Goal: Task Accomplishment & Management: Complete application form

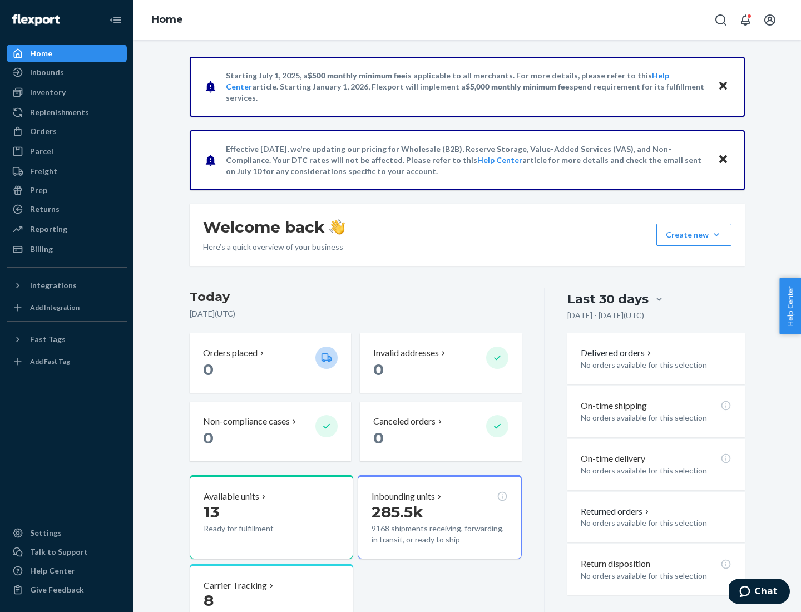
click at [716, 235] on button "Create new Create new inbound Create new order Create new product" at bounding box center [693, 234] width 75 height 22
click at [67, 72] on div "Inbounds" at bounding box center [67, 72] width 118 height 16
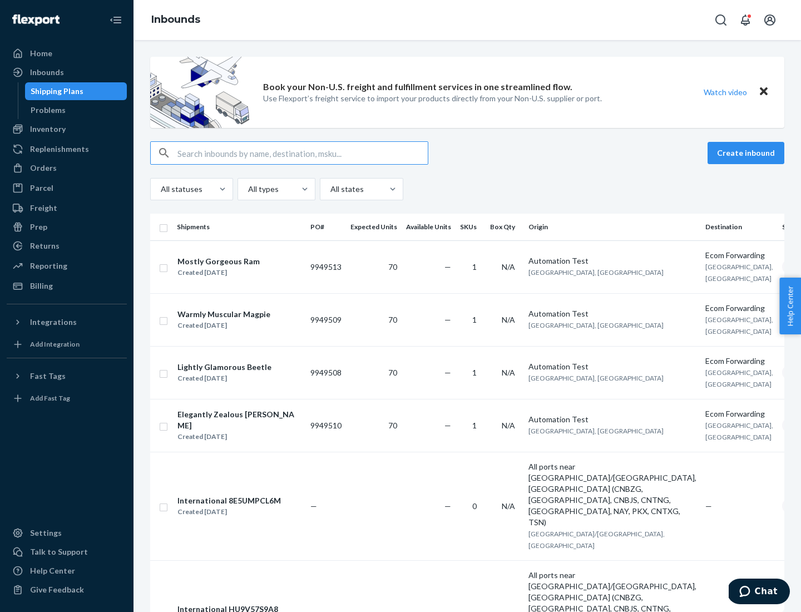
click at [747, 153] on button "Create inbound" at bounding box center [745, 153] width 77 height 22
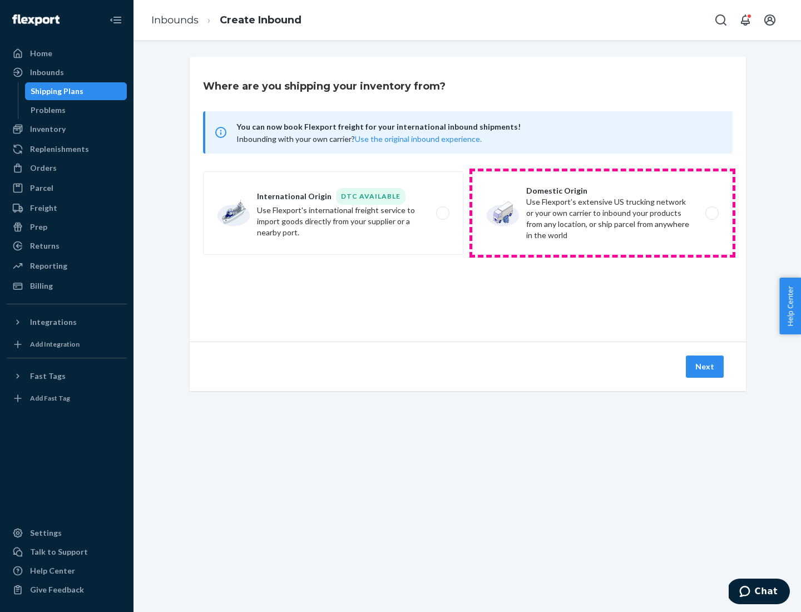
click at [602, 213] on label "Domestic Origin Use Flexport’s extensive US trucking network or your own carrie…" at bounding box center [602, 212] width 260 height 83
click at [711, 213] on input "Domestic Origin Use Flexport’s extensive US trucking network or your own carrie…" at bounding box center [714, 213] width 7 height 7
radio input "true"
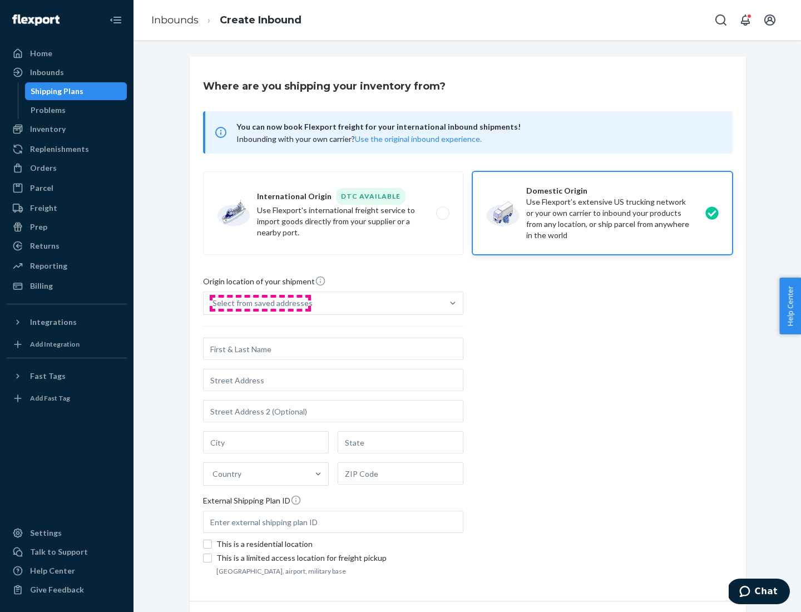
click at [260, 303] on div "Select from saved addresses" at bounding box center [262, 302] width 100 height 11
click at [213, 303] on input "Select from saved addresses" at bounding box center [212, 302] width 1 height 11
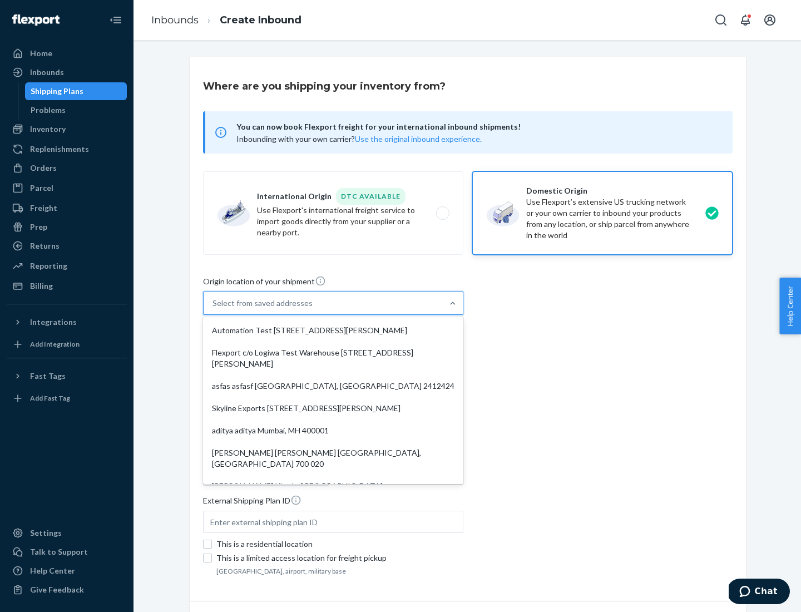
scroll to position [4, 0]
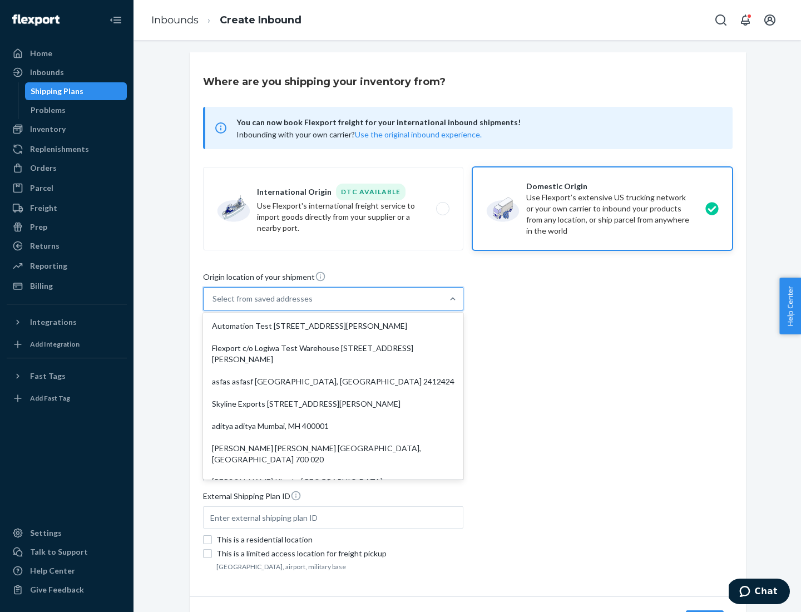
click at [333, 326] on div "Automation Test [STREET_ADDRESS][PERSON_NAME]" at bounding box center [333, 326] width 256 height 22
click at [213, 304] on input "option Automation Test [STREET_ADDRESS][PERSON_NAME]. 9 results available. Use …" at bounding box center [212, 298] width 1 height 11
type input "Automation Test"
type input "9th Floor"
type input "[GEOGRAPHIC_DATA]"
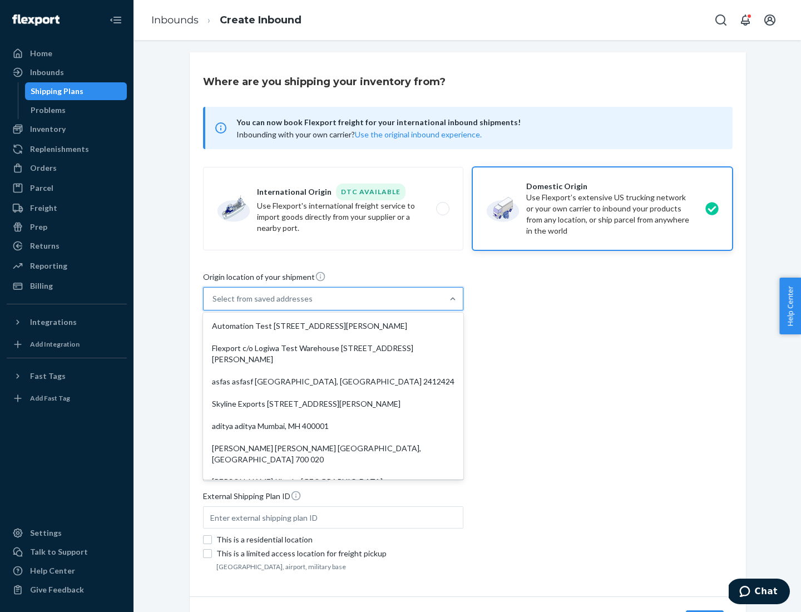
type input "CA"
type input "94104"
type input "[STREET_ADDRESS][PERSON_NAME]"
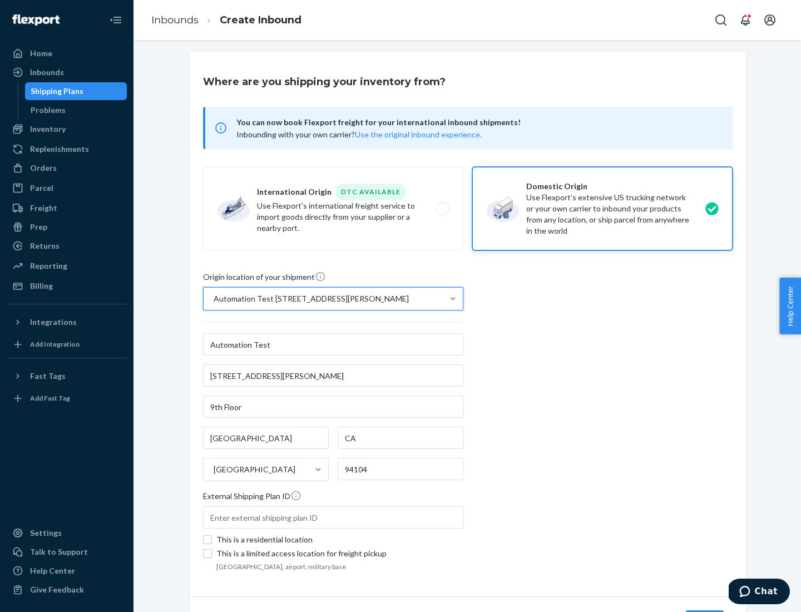
scroll to position [65, 0]
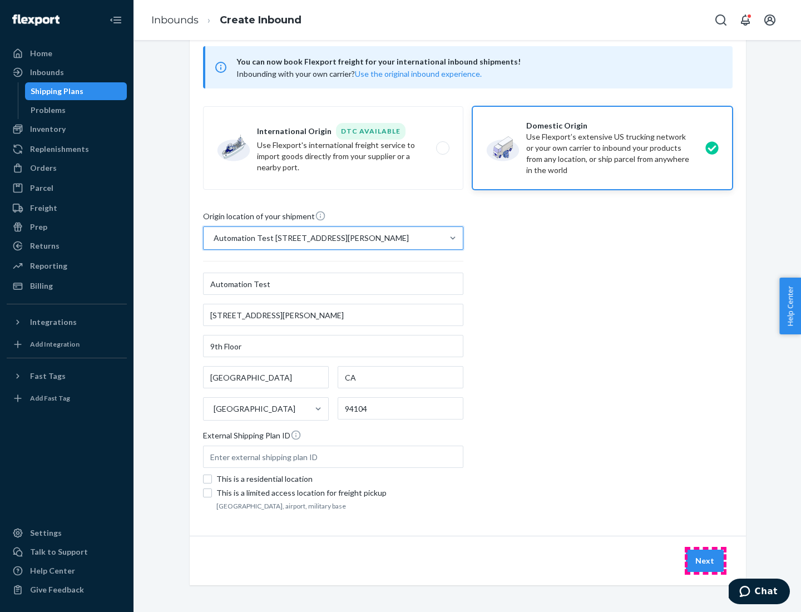
click at [705, 560] on button "Next" at bounding box center [704, 560] width 38 height 22
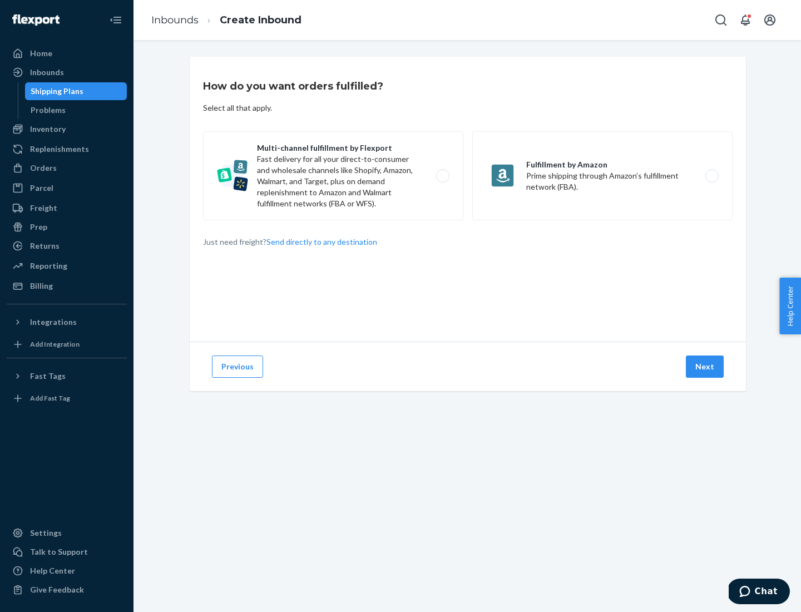
click at [333, 176] on label "Multi-channel fulfillment by Flexport Fast delivery for all your direct-to-cons…" at bounding box center [333, 175] width 260 height 89
click at [442, 176] on input "Multi-channel fulfillment by Flexport Fast delivery for all your direct-to-cons…" at bounding box center [445, 175] width 7 height 7
radio input "true"
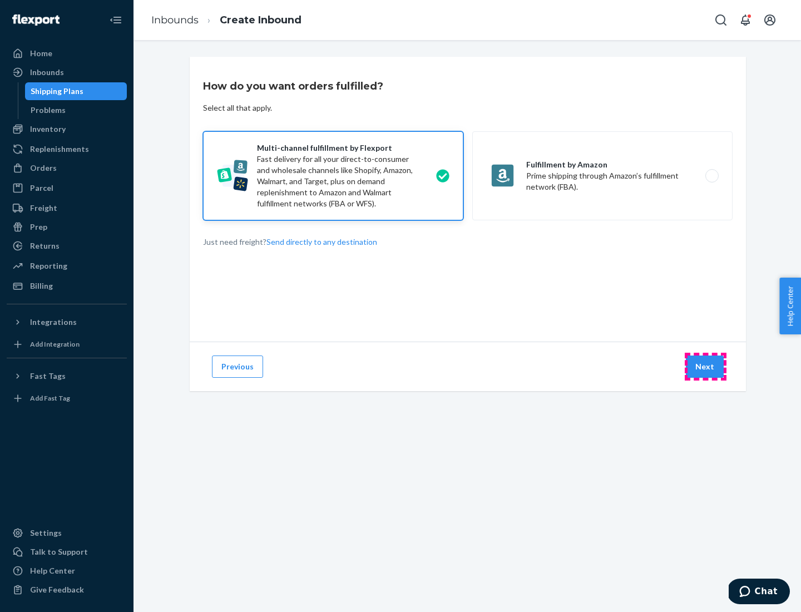
click at [705, 366] on button "Next" at bounding box center [704, 366] width 38 height 22
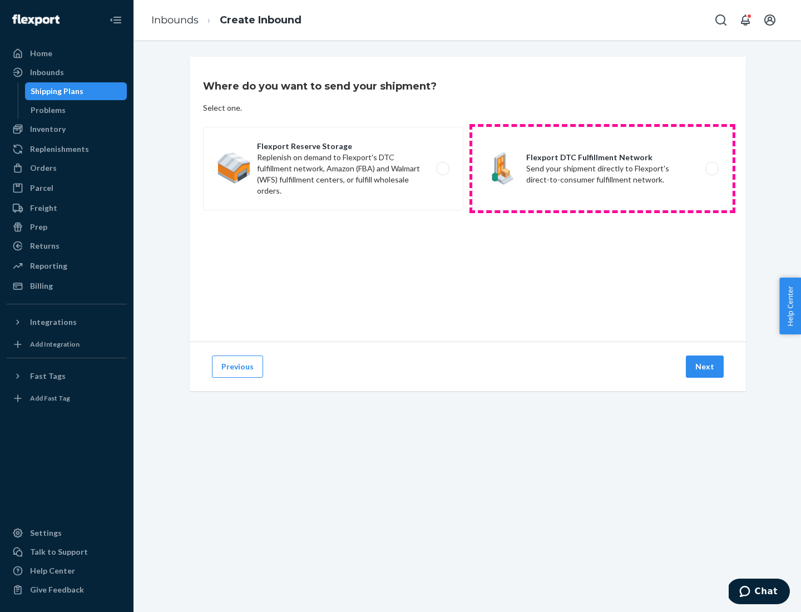
click at [602, 168] on label "Flexport DTC Fulfillment Network Send your shipment directly to Flexport's dire…" at bounding box center [602, 168] width 260 height 83
click at [711, 168] on input "Flexport DTC Fulfillment Network Send your shipment directly to Flexport's dire…" at bounding box center [714, 168] width 7 height 7
radio input "true"
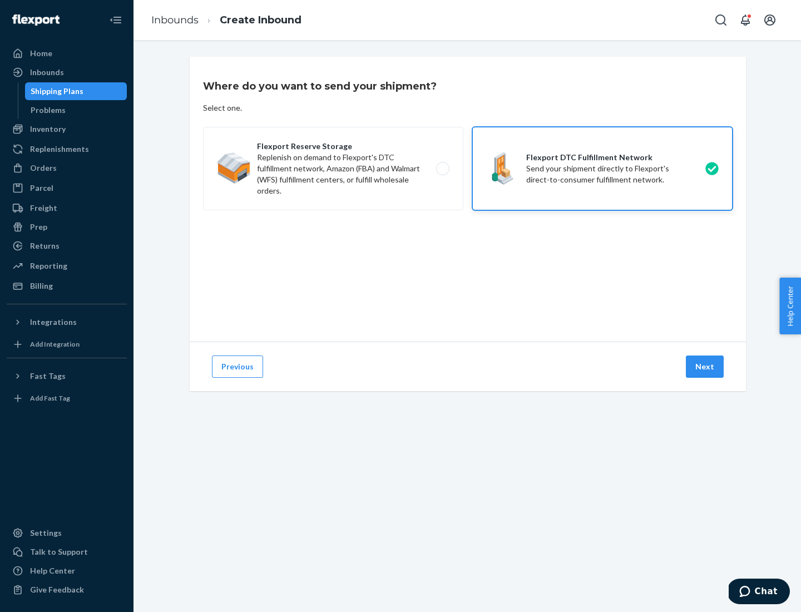
click at [705, 366] on button "Next" at bounding box center [704, 366] width 38 height 22
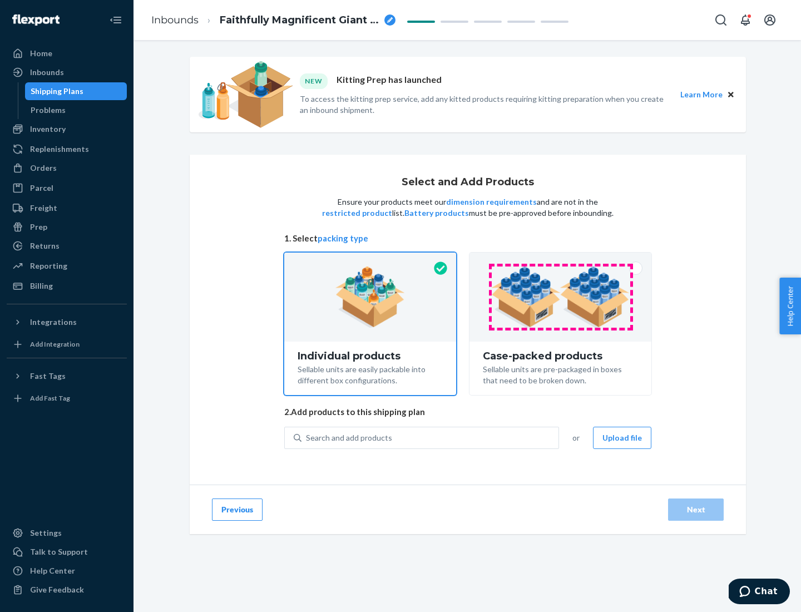
click at [560, 297] on img at bounding box center [560, 296] width 138 height 61
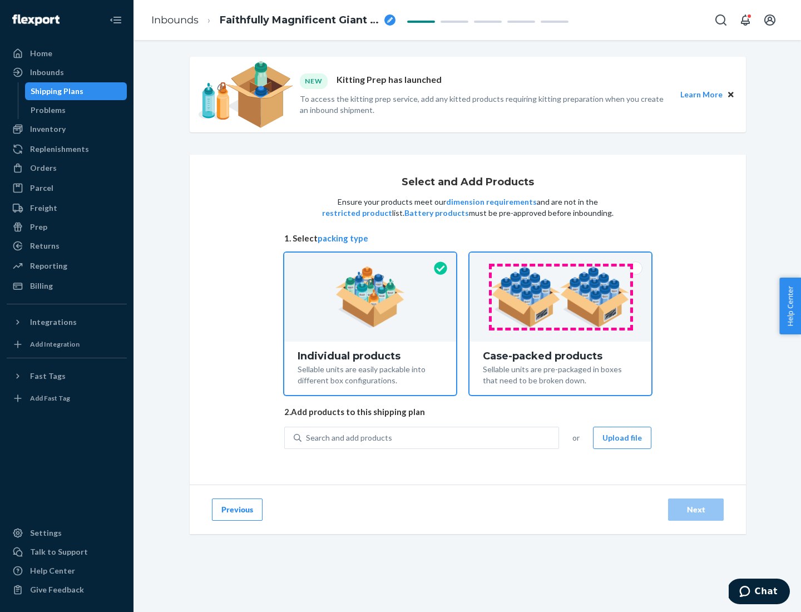
click at [560, 260] on input "Case-packed products Sellable units are pre-packaged in boxes that need to be b…" at bounding box center [559, 255] width 7 height 7
radio input "true"
radio input "false"
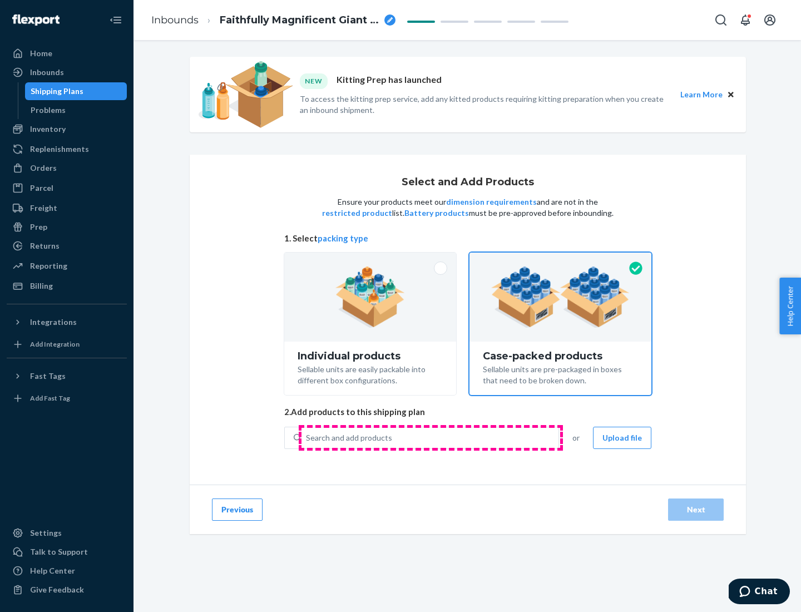
click at [430, 437] on div "Search and add products" at bounding box center [429, 437] width 257 height 20
click at [307, 437] on input "Search and add products" at bounding box center [306, 437] width 1 height 11
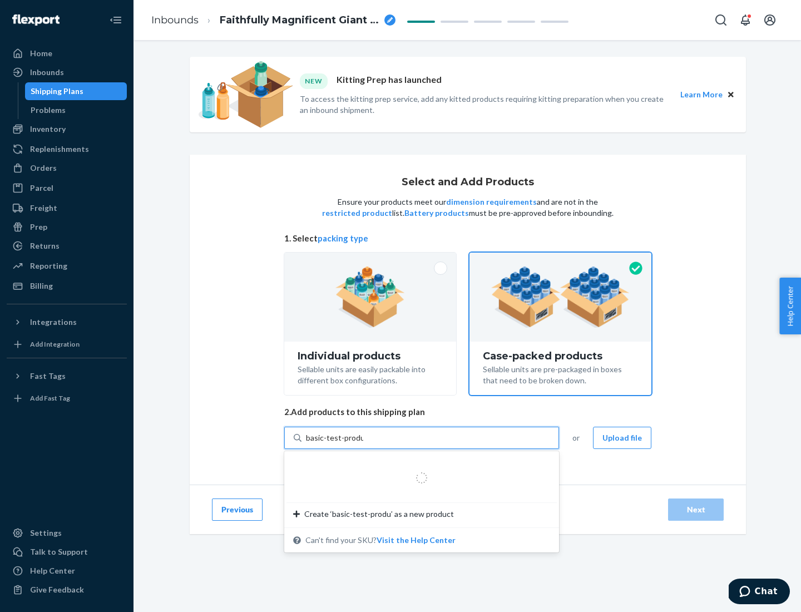
type input "basic-test-product-1"
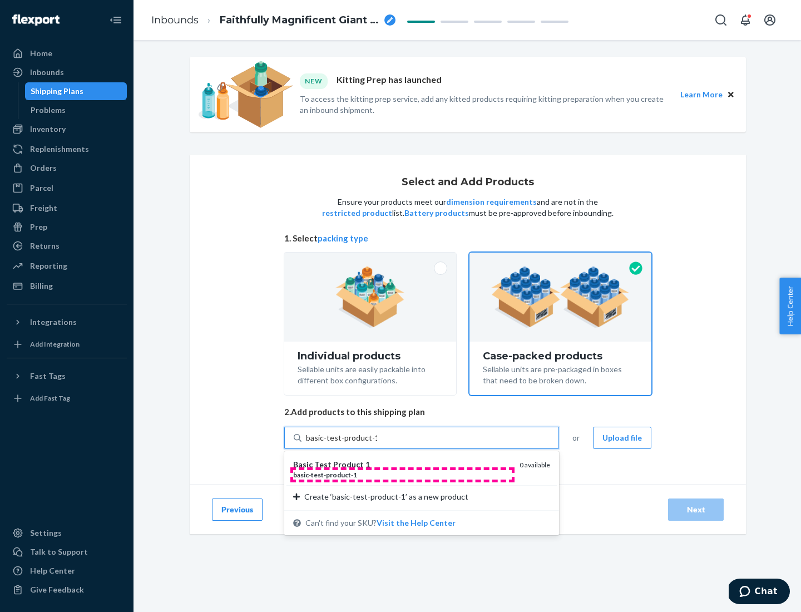
click at [402, 474] on div "basic - test - product - 1" at bounding box center [401, 474] width 217 height 9
click at [377, 443] on input "basic-test-product-1" at bounding box center [341, 437] width 71 height 11
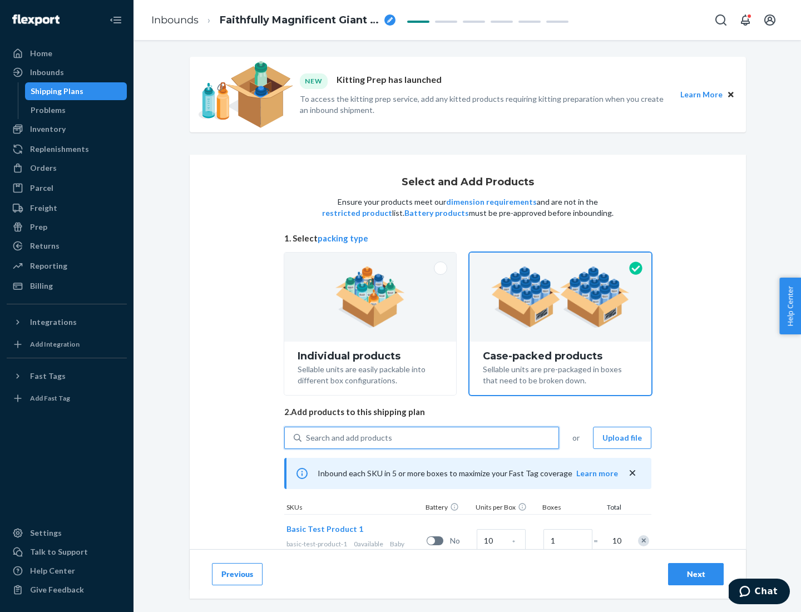
scroll to position [40, 0]
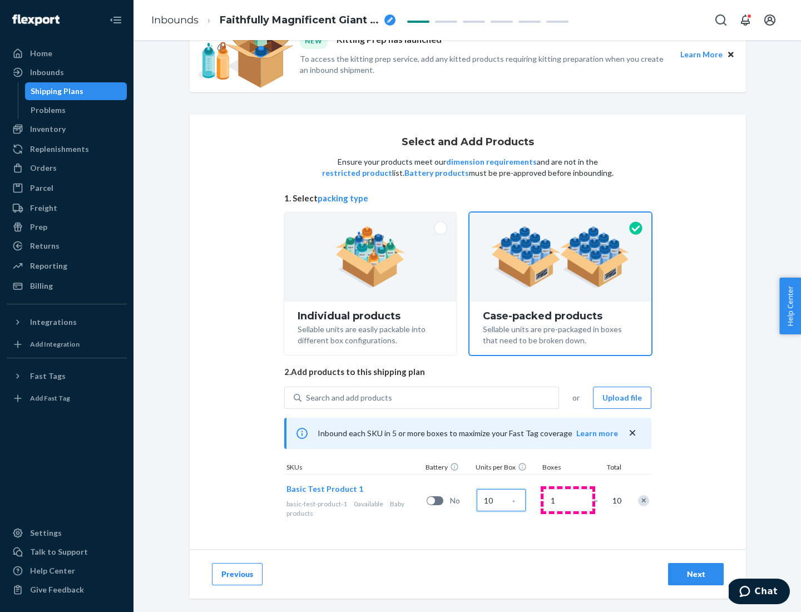
type input "10"
type input "7"
click at [695, 574] on div "Next" at bounding box center [695, 573] width 37 height 11
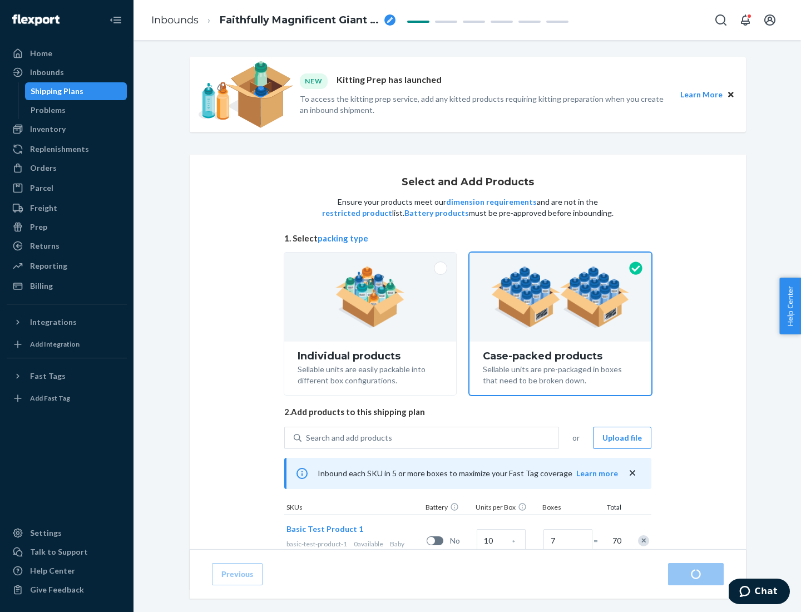
radio input "true"
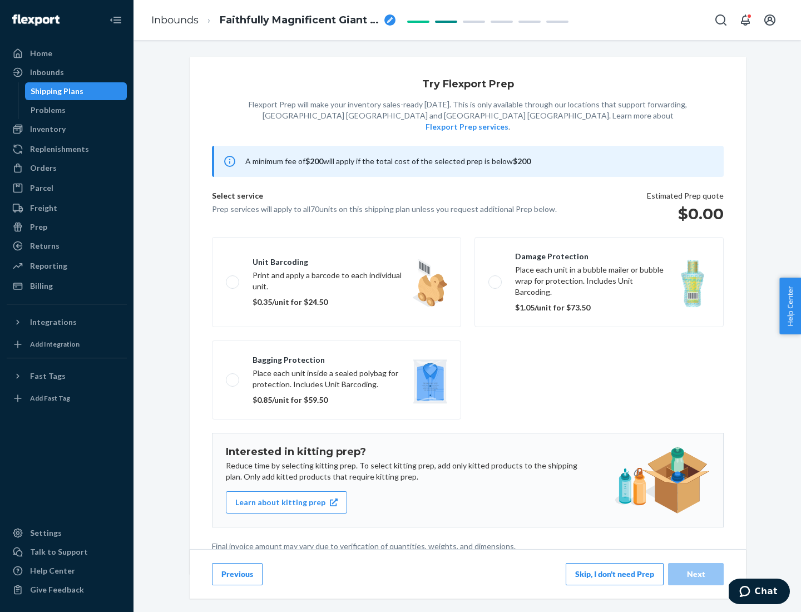
scroll to position [3, 0]
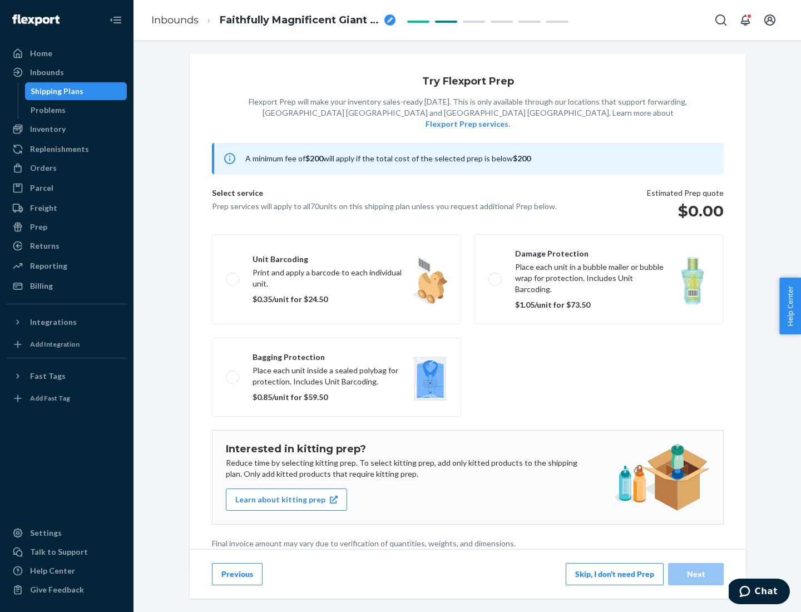
click at [336, 354] on label "Bagging protection Place each unit inside a sealed polybag for protection. Incl…" at bounding box center [336, 376] width 249 height 79
click at [233, 373] on input "Bagging protection Place each unit inside a sealed polybag for protection. Incl…" at bounding box center [229, 376] width 7 height 7
checkbox input "true"
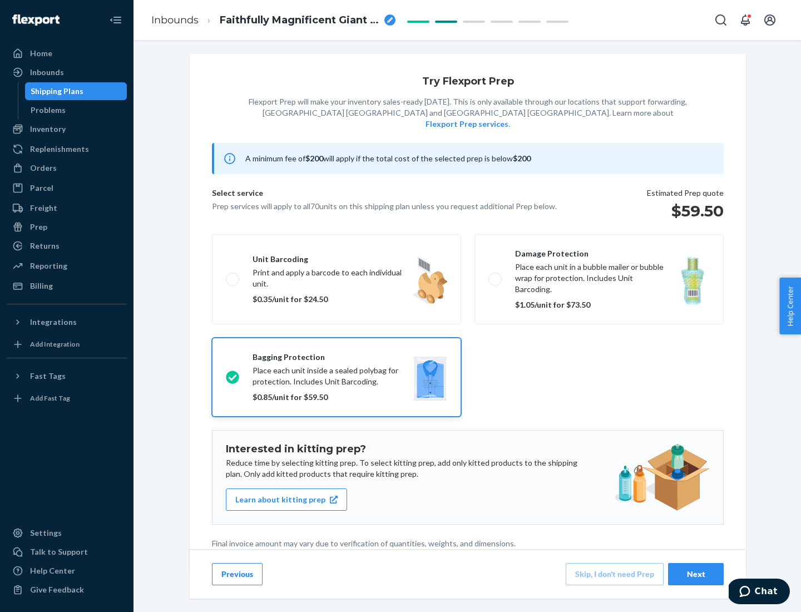
click at [695, 573] on div "Next" at bounding box center [695, 573] width 37 height 11
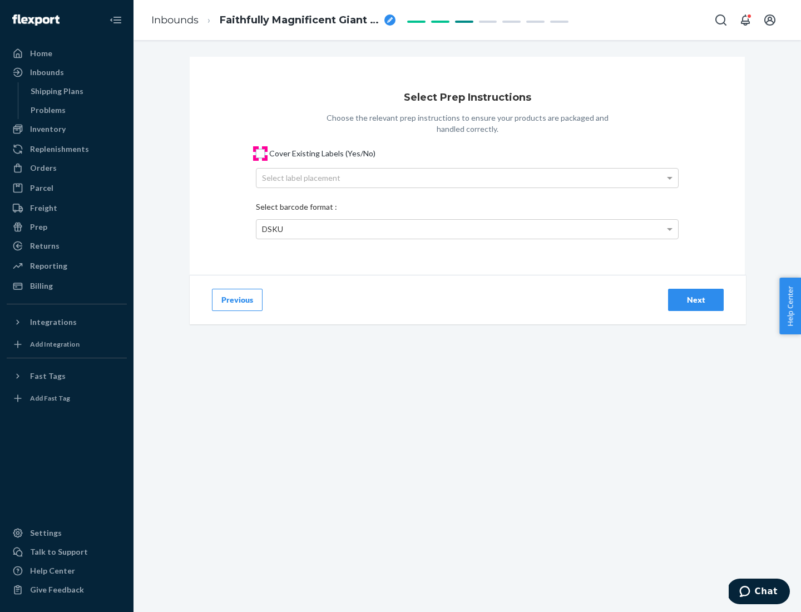
click at [260, 153] on input "Cover Existing Labels (Yes/No)" at bounding box center [260, 153] width 9 height 9
checkbox input "true"
click at [467, 177] on div "Select label placement" at bounding box center [466, 177] width 421 height 19
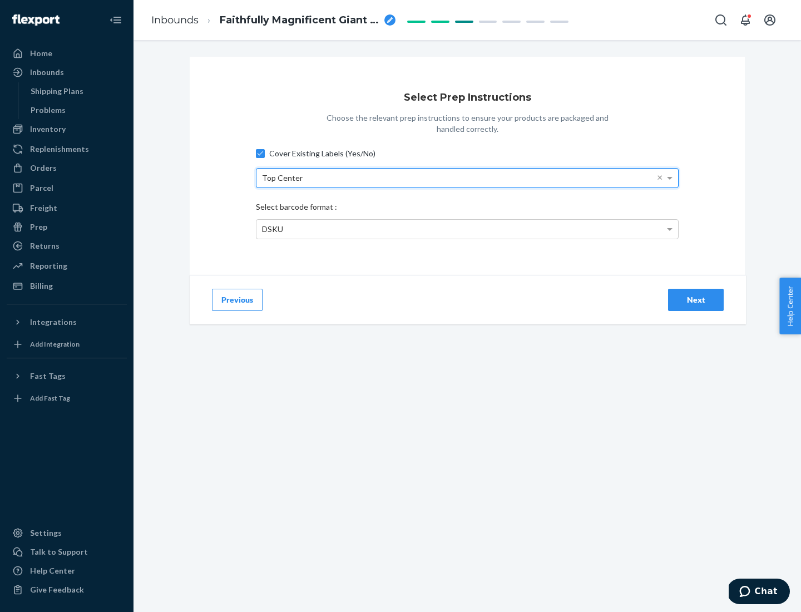
click at [467, 228] on div "DSKU" at bounding box center [466, 229] width 421 height 19
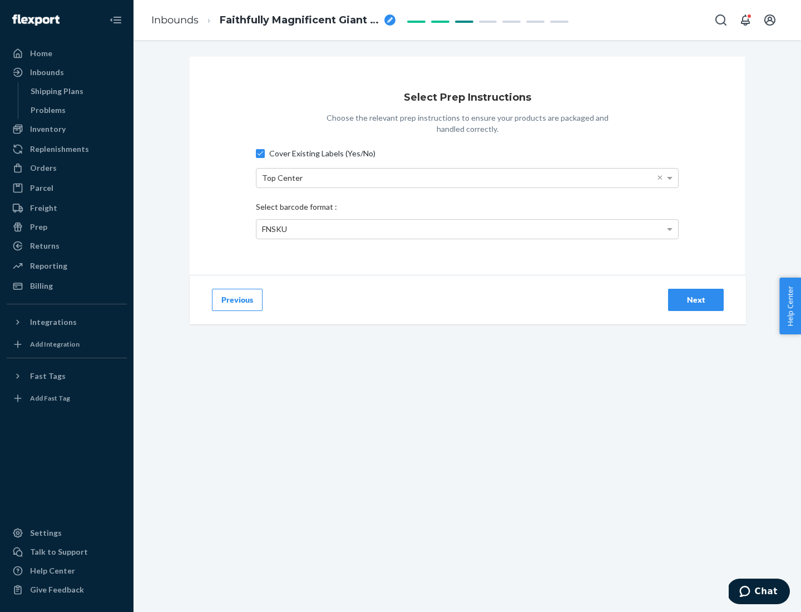
click at [695, 299] on div "Next" at bounding box center [695, 299] width 37 height 11
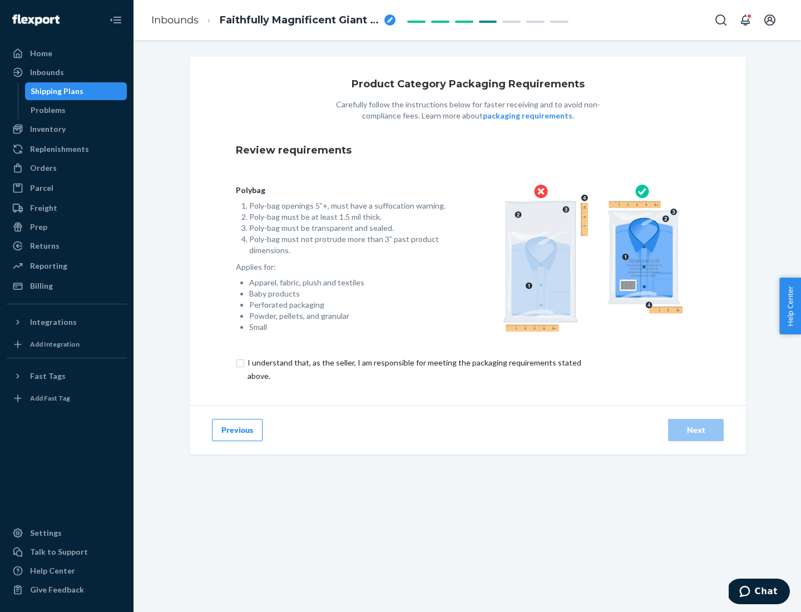
click at [413, 369] on input "checkbox" at bounding box center [421, 369] width 370 height 27
checkbox input "true"
click at [695, 429] on div "Next" at bounding box center [695, 429] width 37 height 11
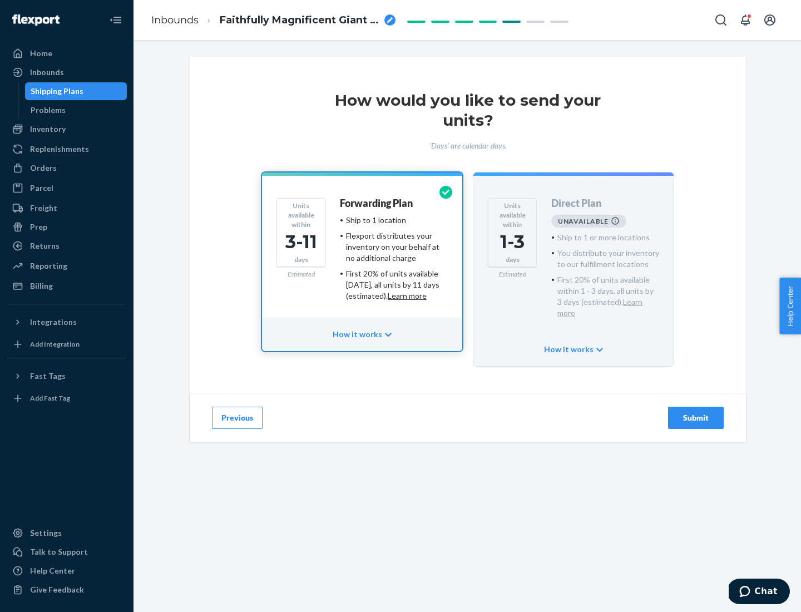
click at [377, 203] on h4 "Forwarding Plan" at bounding box center [376, 203] width 73 height 11
click at [695, 412] on div "Submit" at bounding box center [695, 417] width 37 height 11
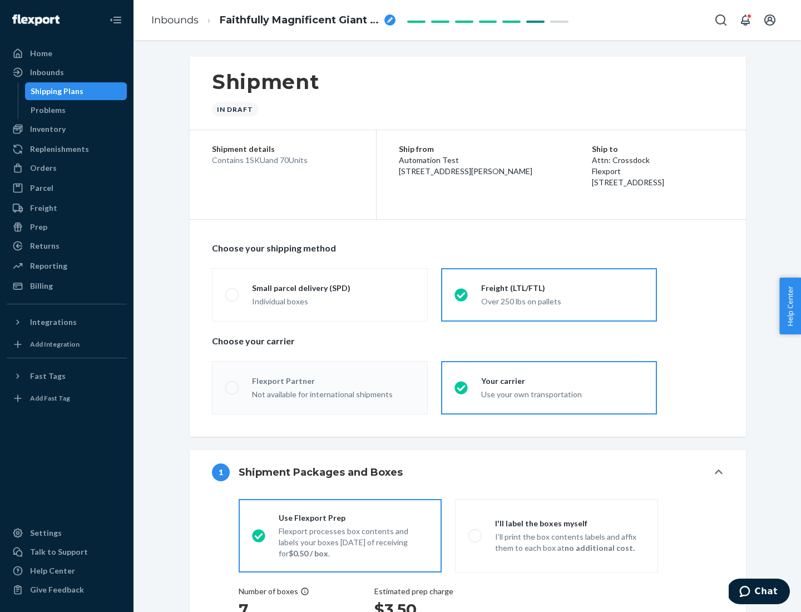
radio input "true"
radio input "false"
radio input "true"
radio input "false"
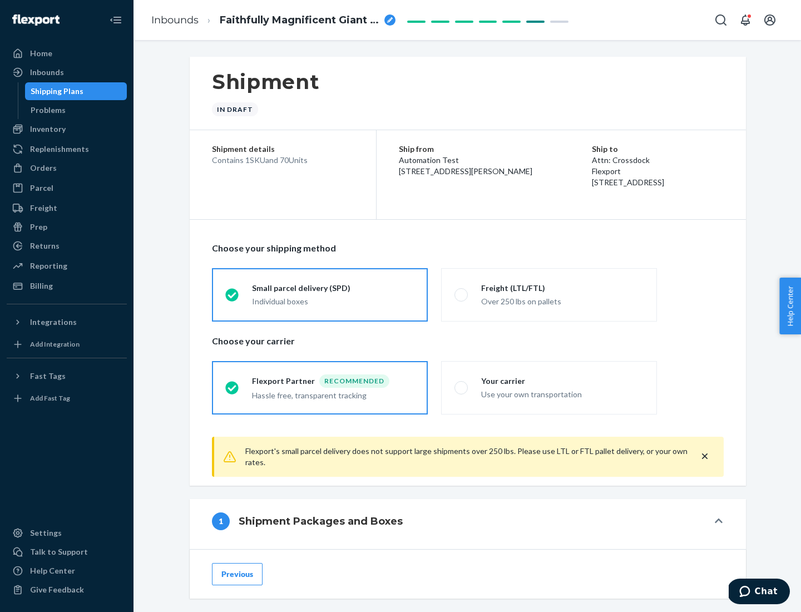
click at [549, 294] on div "Over 250 lbs on pallets" at bounding box center [562, 300] width 162 height 13
click at [461, 294] on input "Freight (LTL/FTL) Over 250 lbs on pallets" at bounding box center [457, 294] width 7 height 7
radio input "true"
radio input "false"
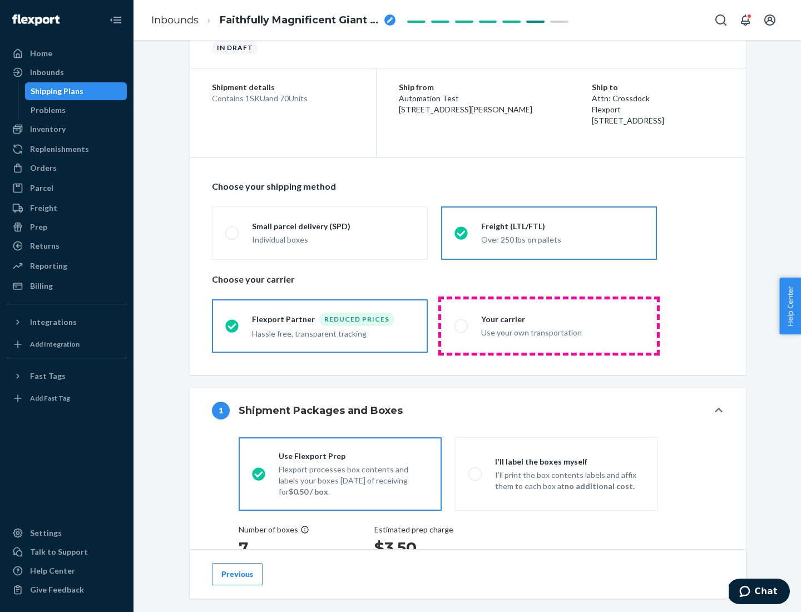
click at [549, 325] on div "Use your own transportation" at bounding box center [562, 331] width 162 height 13
click at [461, 325] on input "Your carrier Use your own transportation" at bounding box center [457, 325] width 7 height 7
radio input "true"
radio input "false"
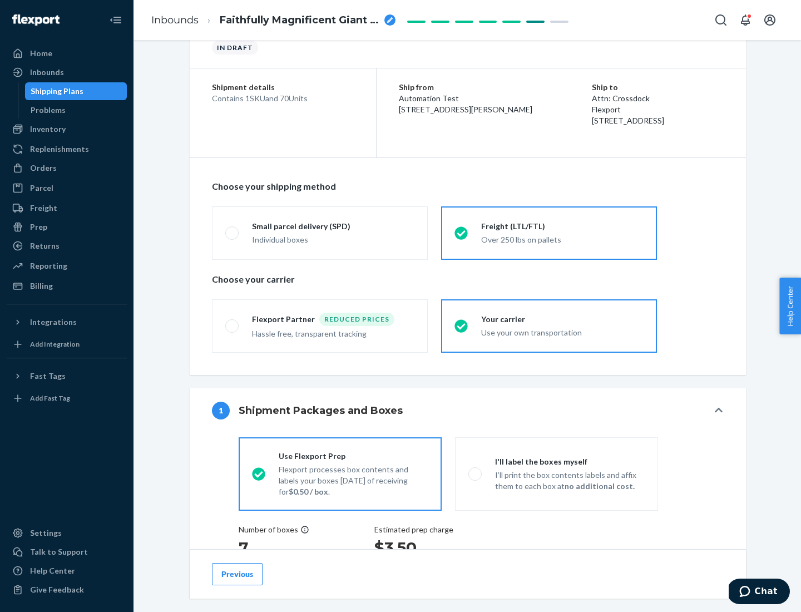
scroll to position [210, 0]
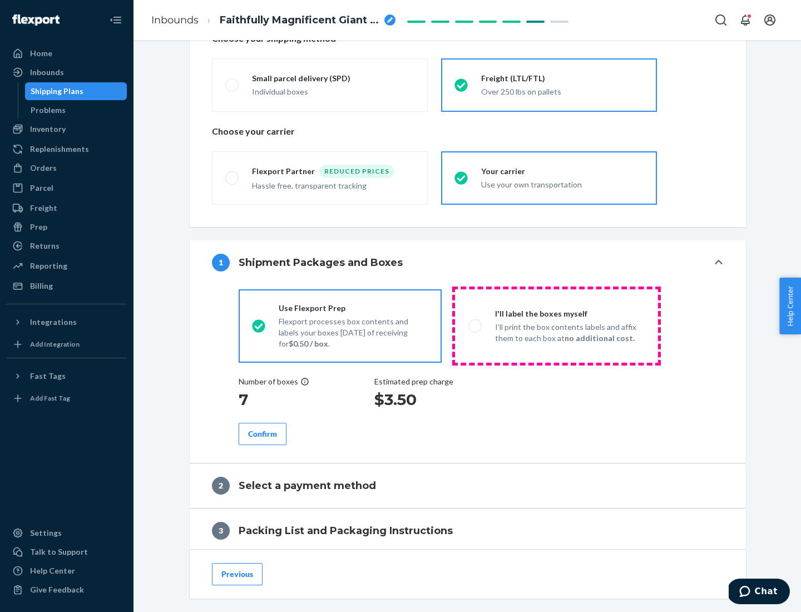
click at [556, 325] on p "I’ll print the box contents labels and affix them to each box at no additional …" at bounding box center [570, 332] width 150 height 22
click at [475, 325] on input "I'll label the boxes myself I’ll print the box contents labels and affix them t…" at bounding box center [471, 325] width 7 height 7
radio input "true"
radio input "false"
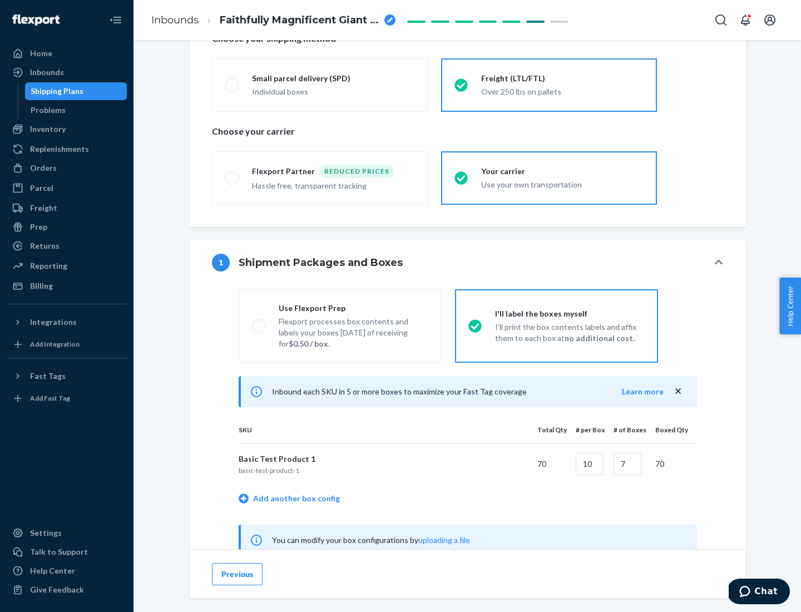
scroll to position [347, 0]
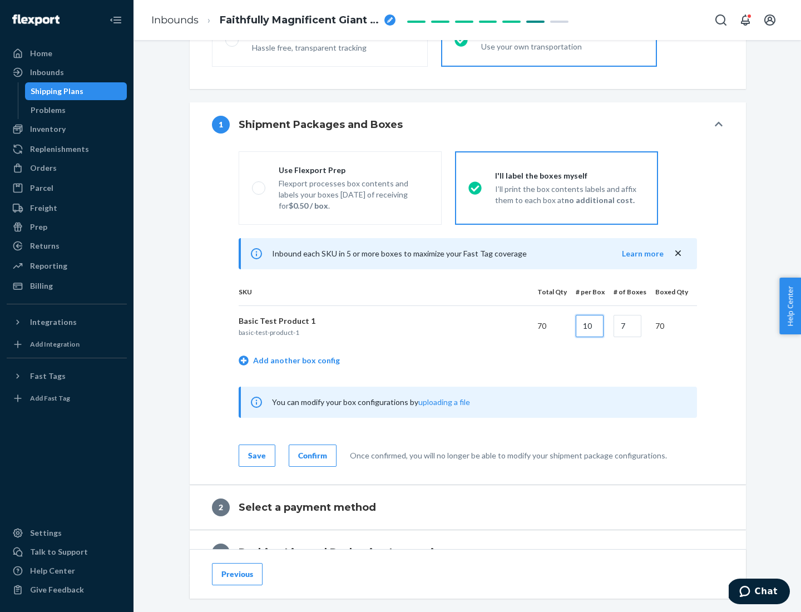
type input "10"
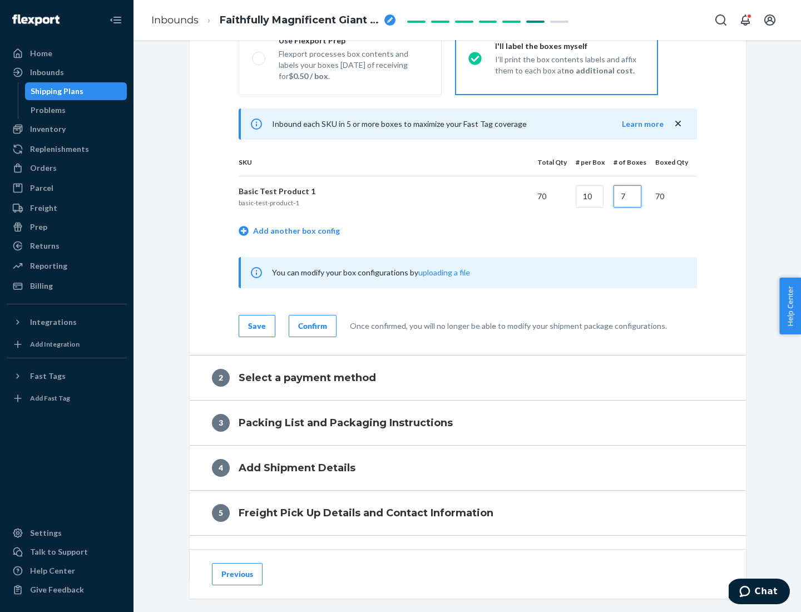
type input "7"
click at [311, 325] on div "Confirm" at bounding box center [312, 325] width 29 height 11
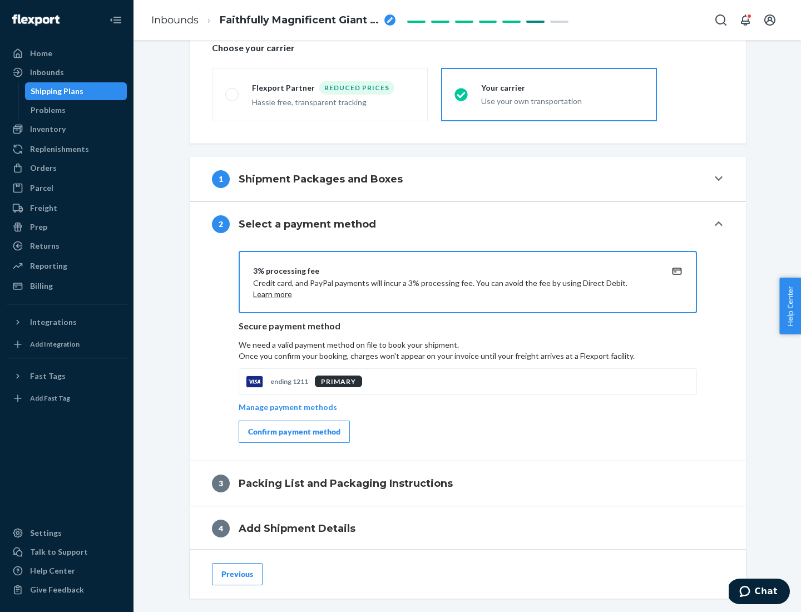
scroll to position [399, 0]
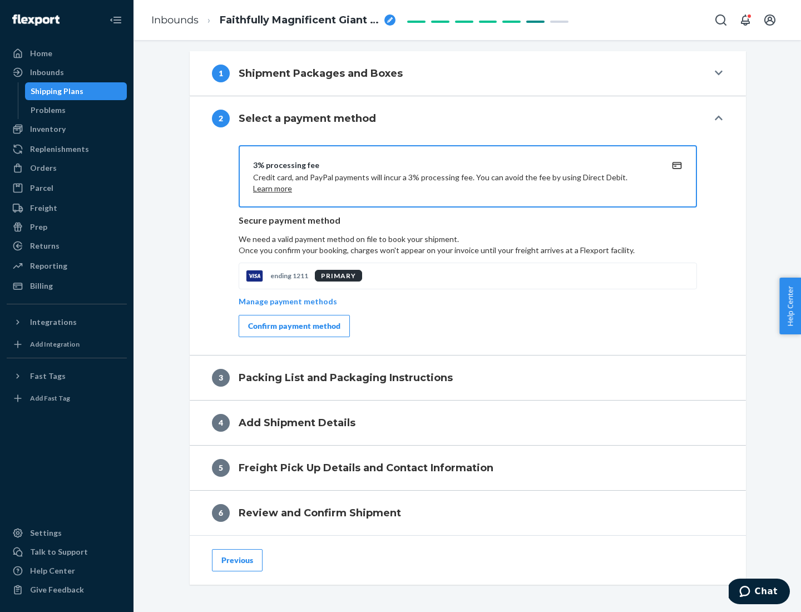
click at [293, 326] on div "Confirm payment method" at bounding box center [294, 325] width 92 height 11
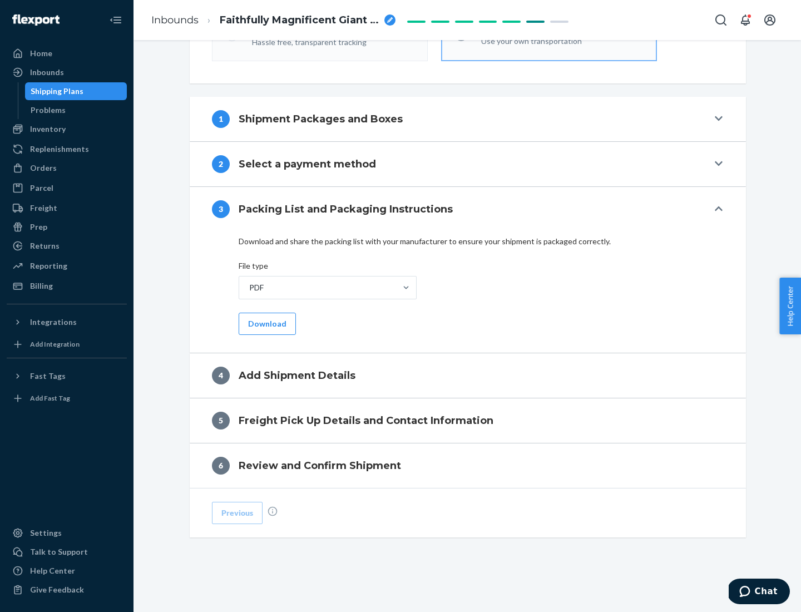
scroll to position [351, 0]
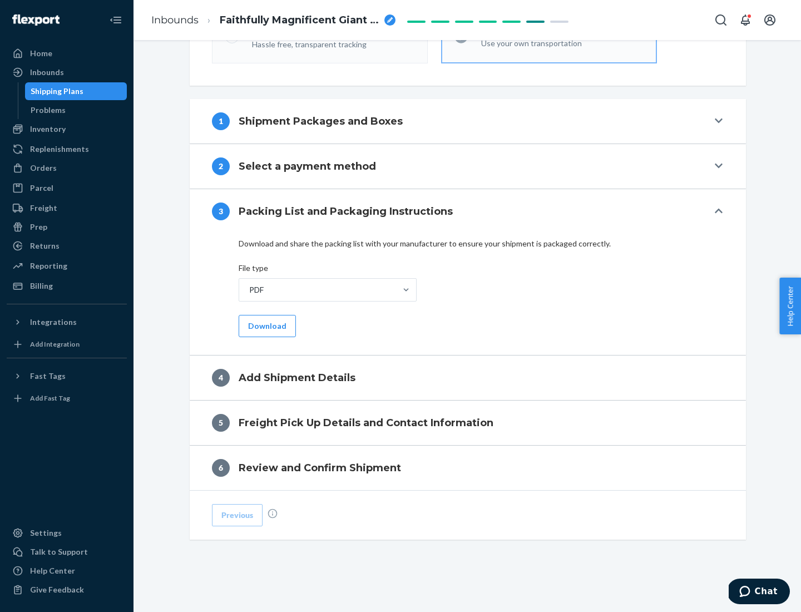
click at [266, 325] on button "Download" at bounding box center [266, 326] width 57 height 22
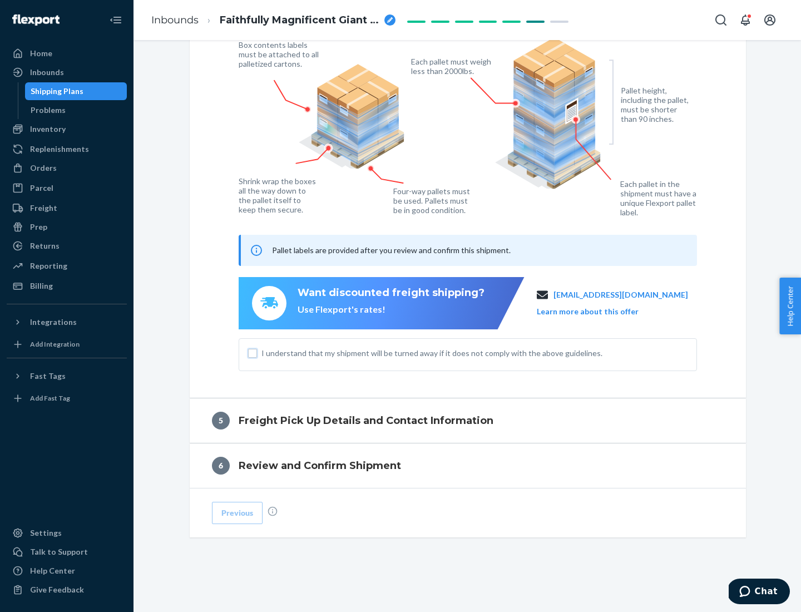
click at [252, 352] on input "I understand that my shipment will be turned away if it does not comply with th…" at bounding box center [252, 353] width 9 height 9
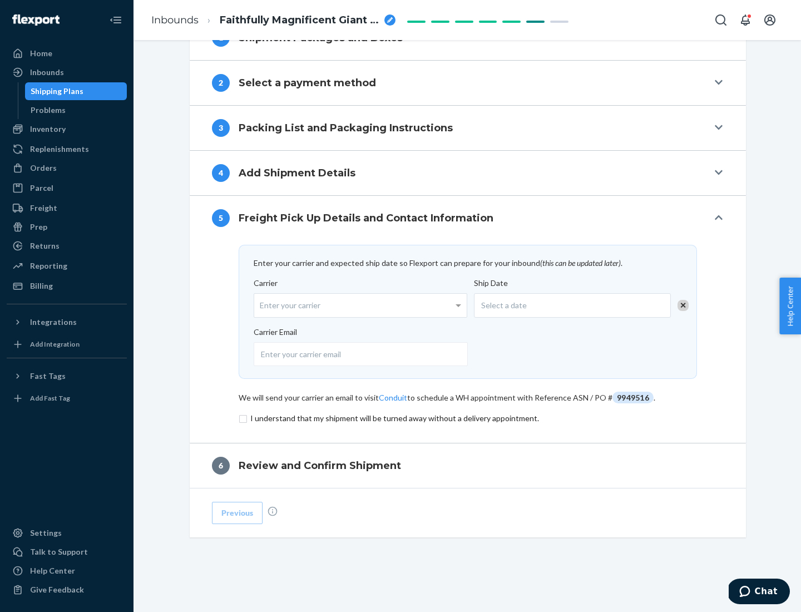
scroll to position [434, 0]
click at [468, 417] on input "checkbox" at bounding box center [467, 417] width 458 height 13
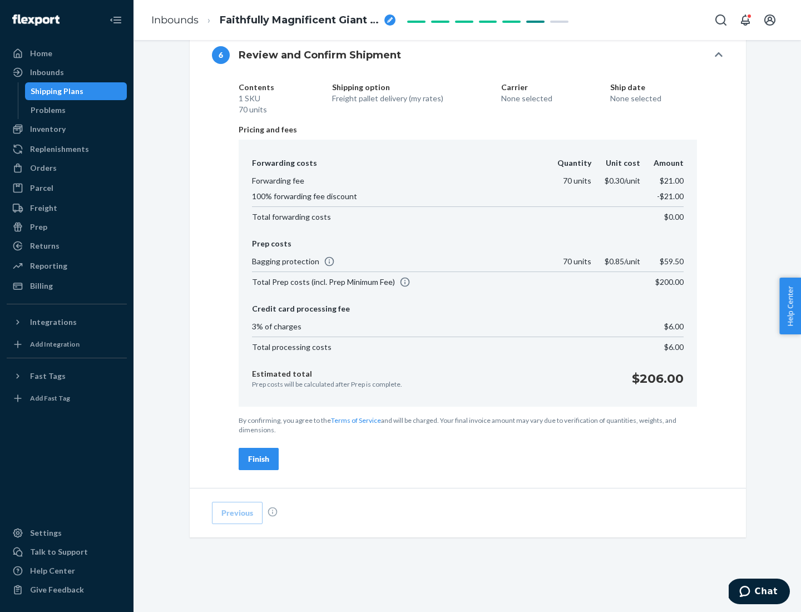
click at [258, 459] on div "Finish" at bounding box center [258, 458] width 21 height 11
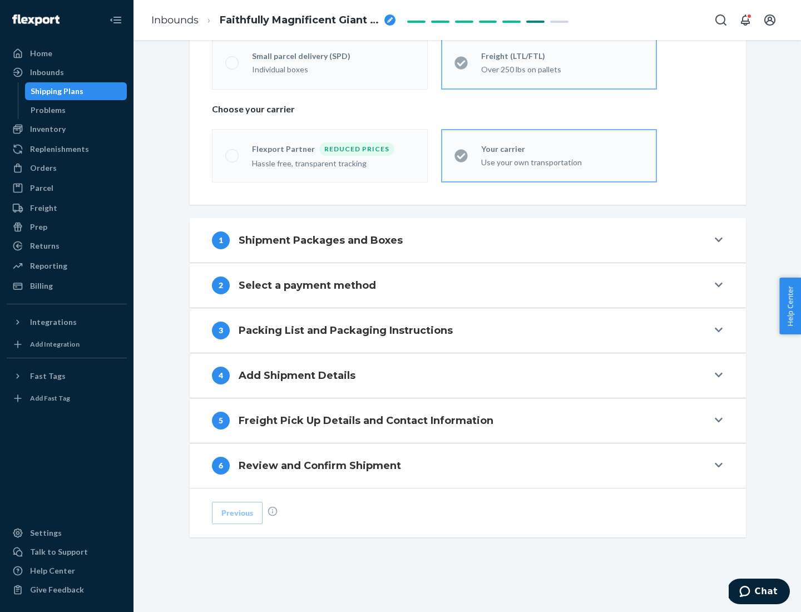
scroll to position [232, 0]
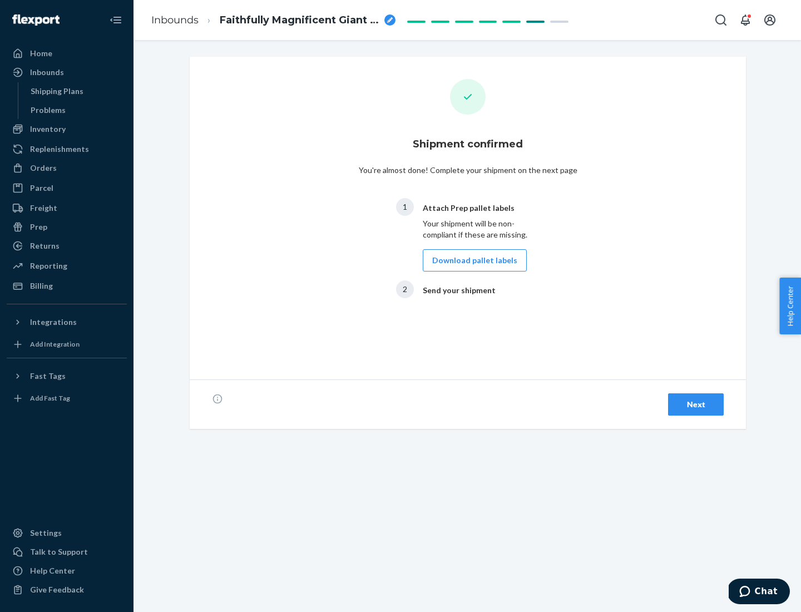
click at [471, 260] on button "Download pallet labels" at bounding box center [474, 260] width 104 height 22
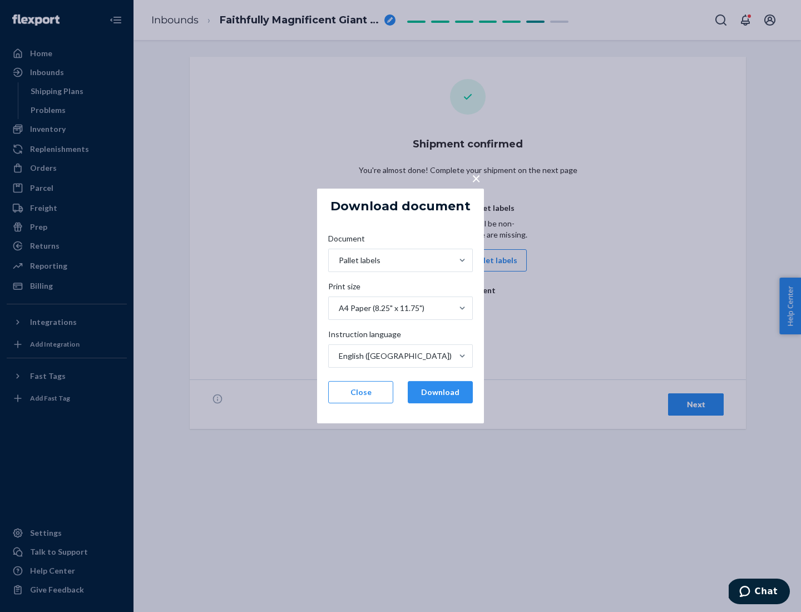
click at [440, 392] on button "Download" at bounding box center [439, 392] width 65 height 22
click at [475, 177] on span "×" at bounding box center [475, 177] width 9 height 19
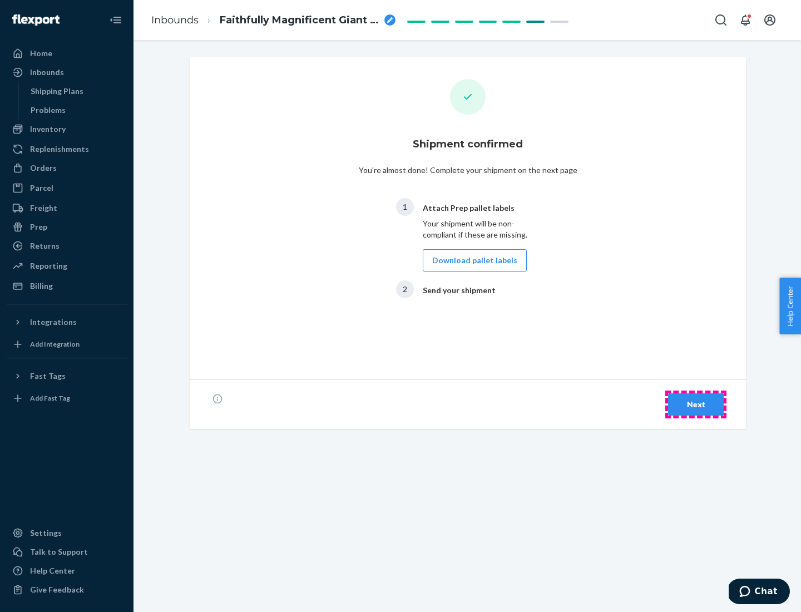
click at [695, 404] on div "Next" at bounding box center [695, 404] width 37 height 11
